Goal: Information Seeking & Learning: Learn about a topic

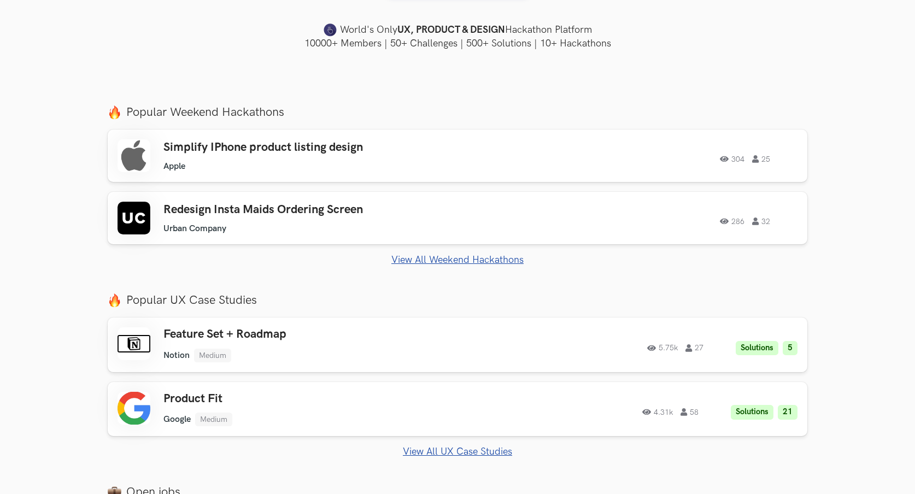
scroll to position [320, 0]
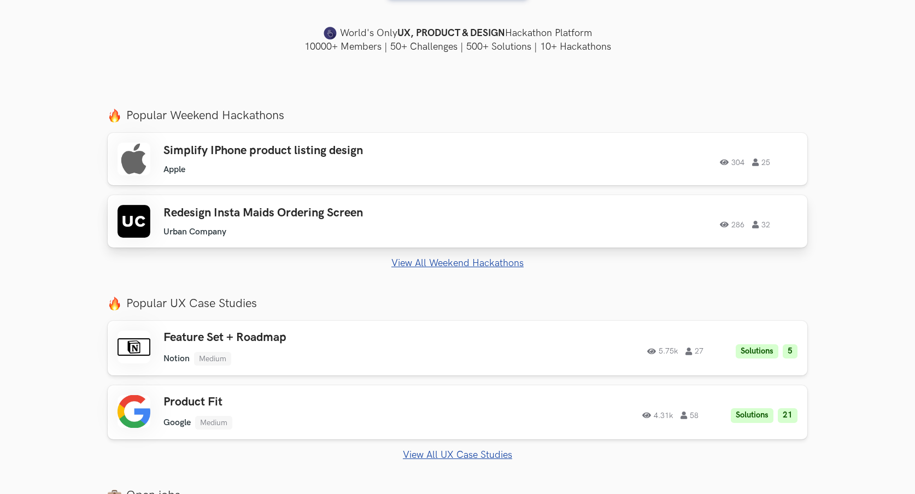
click at [317, 216] on h3 "Redesign Insta Maids Ordering Screen" at bounding box center [318, 213] width 310 height 14
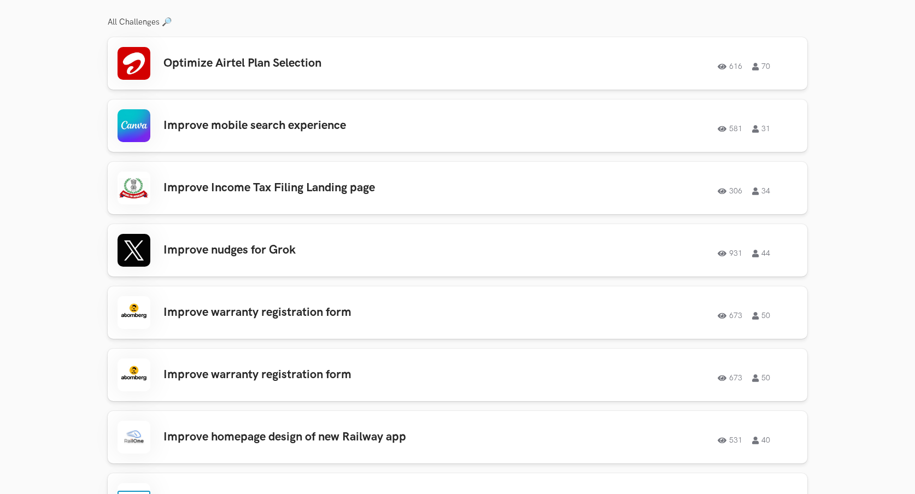
scroll to position [595, 0]
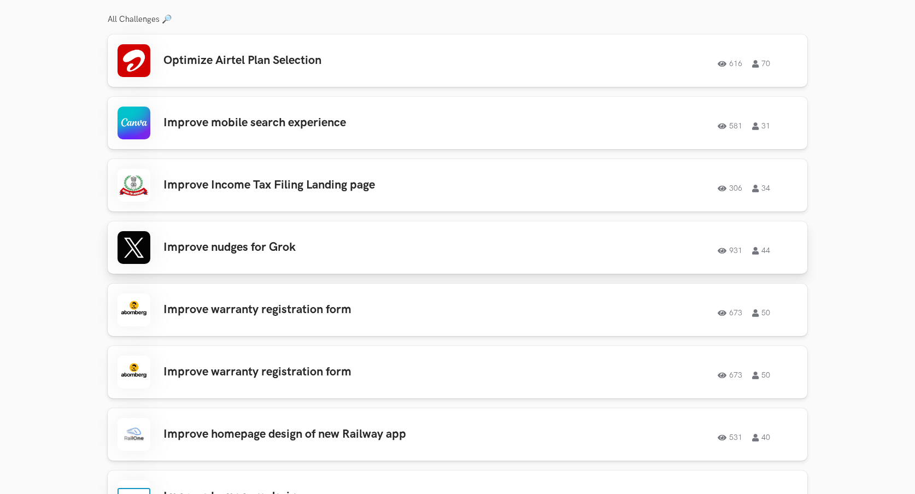
click at [221, 249] on h3 "Improve nudges for Grok" at bounding box center [318, 248] width 310 height 14
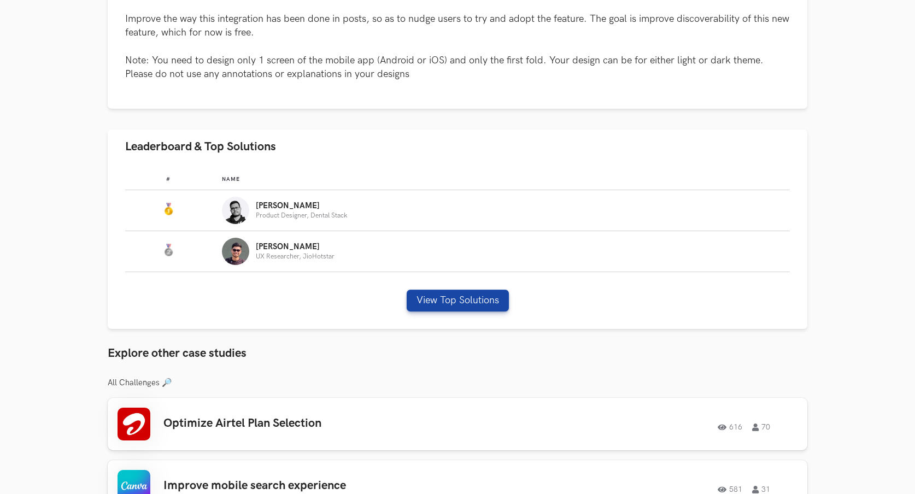
scroll to position [551, 0]
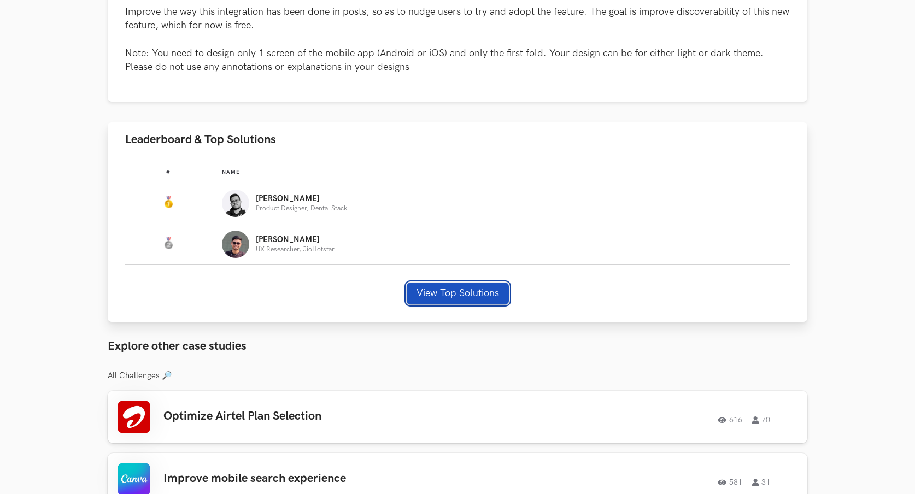
click at [448, 297] on button "View Top Solutions" at bounding box center [458, 294] width 102 height 22
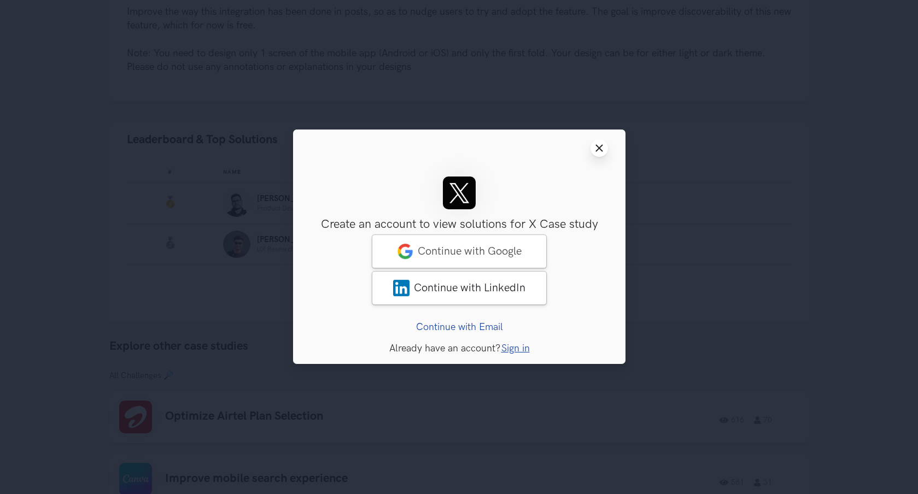
click at [596, 150] on line at bounding box center [599, 148] width 6 height 6
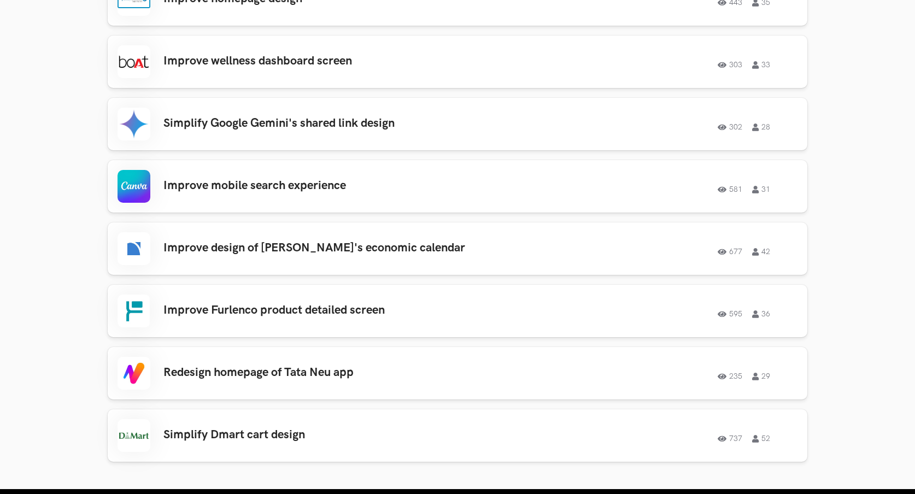
scroll to position [1678, 0]
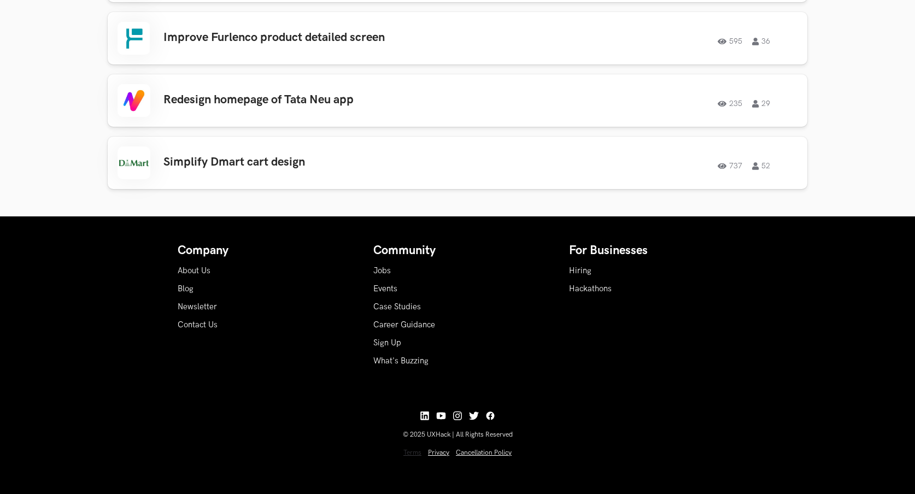
click at [415, 455] on link "Terms" at bounding box center [412, 453] width 18 height 8
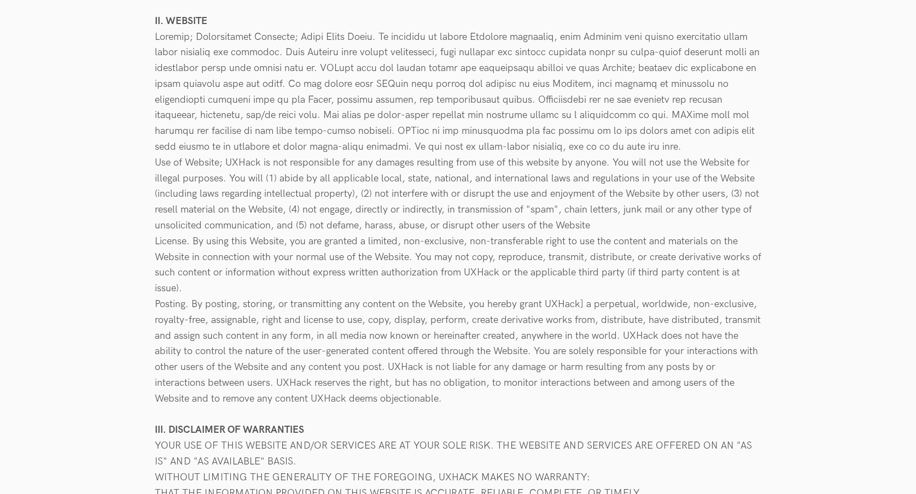
scroll to position [592, 0]
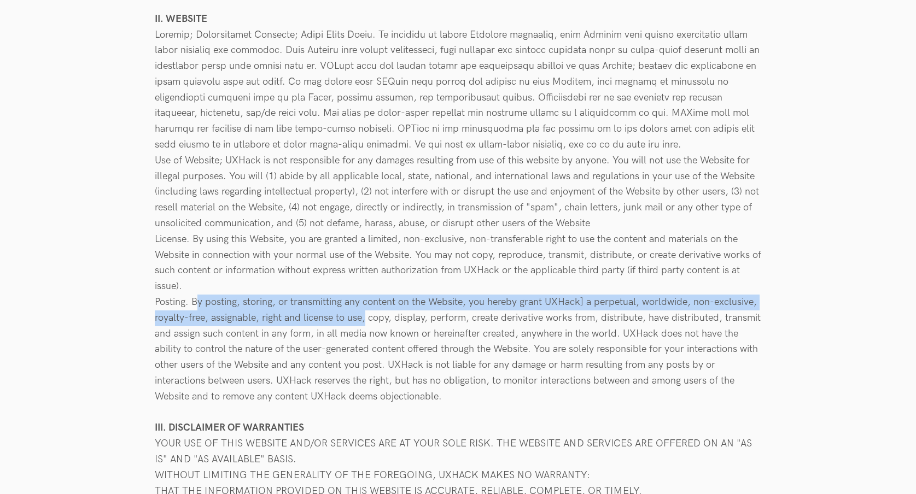
drag, startPoint x: 192, startPoint y: 299, endPoint x: 361, endPoint y: 310, distance: 168.8
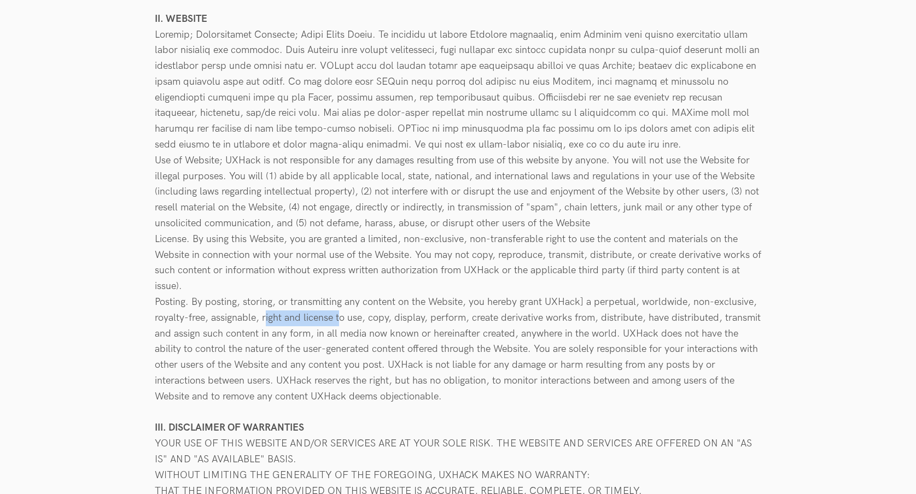
drag, startPoint x: 262, startPoint y: 319, endPoint x: 336, endPoint y: 323, distance: 73.9
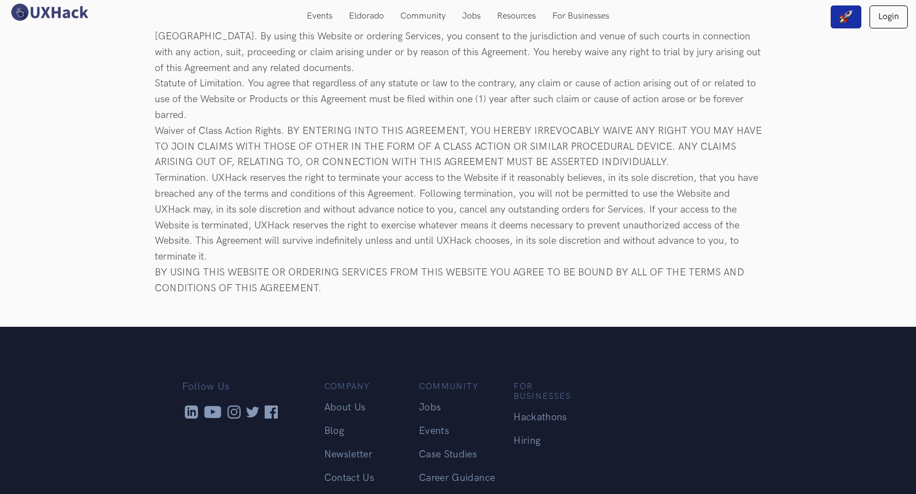
scroll to position [2021, 0]
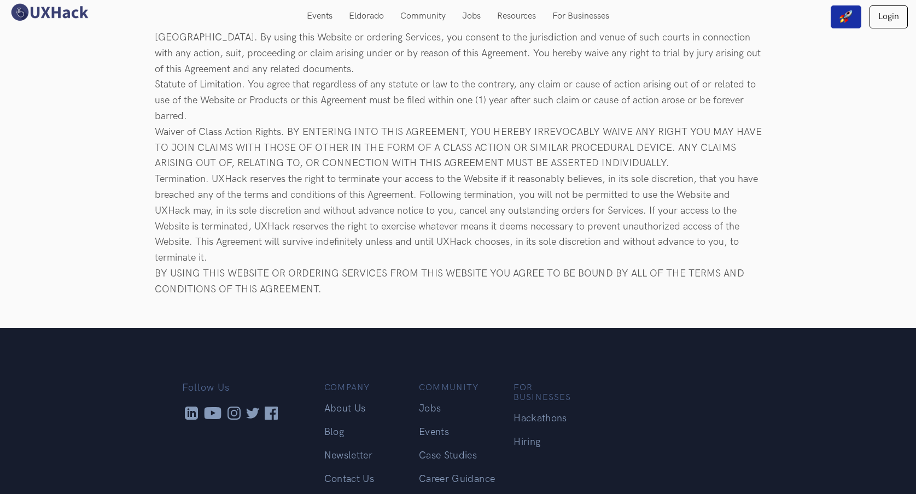
click at [335, 403] on link "About Us" at bounding box center [345, 408] width 42 height 11
